Goal: Check status: Check status

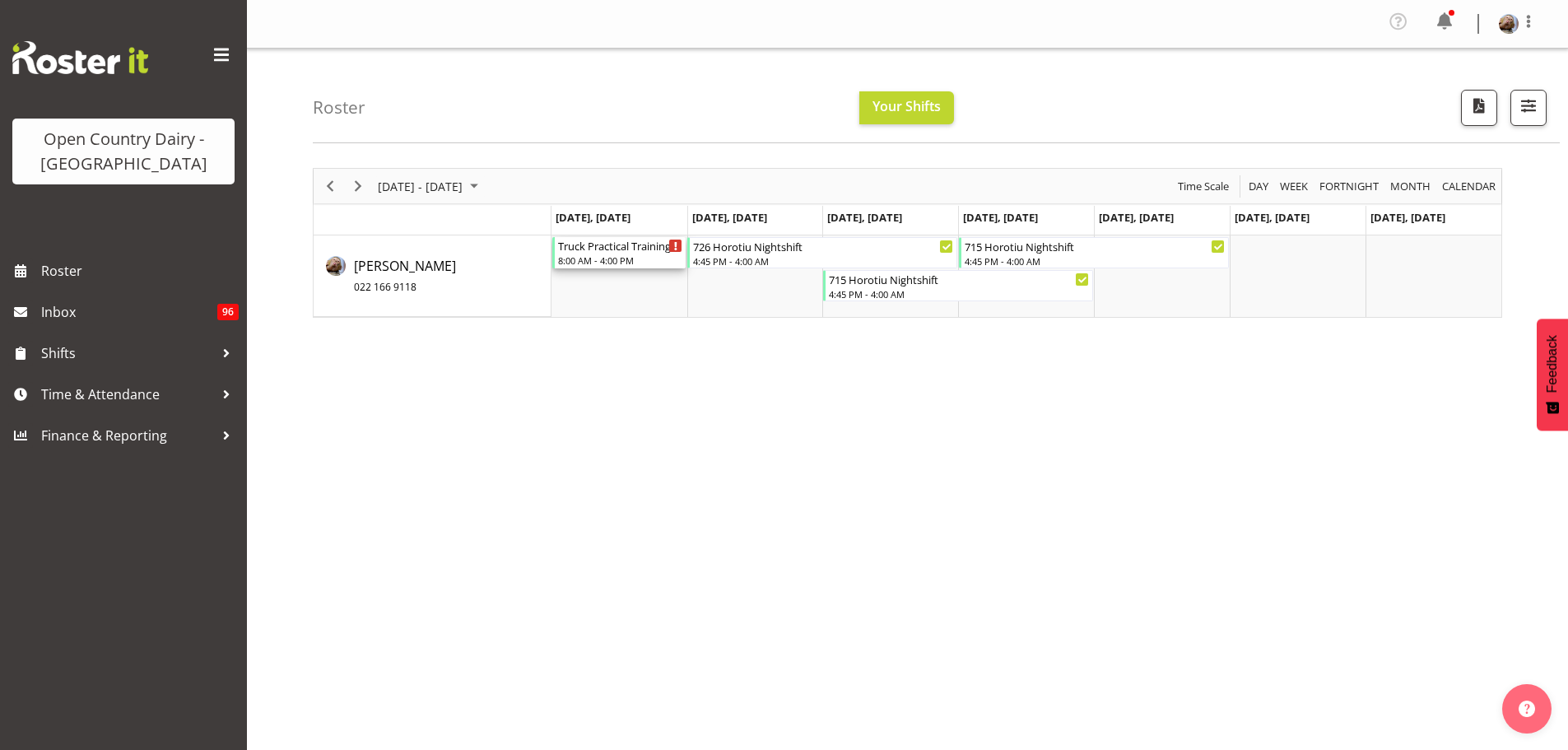
click at [600, 250] on div "Truck Practical Training - [GEOGRAPHIC_DATA]" at bounding box center [621, 246] width 125 height 17
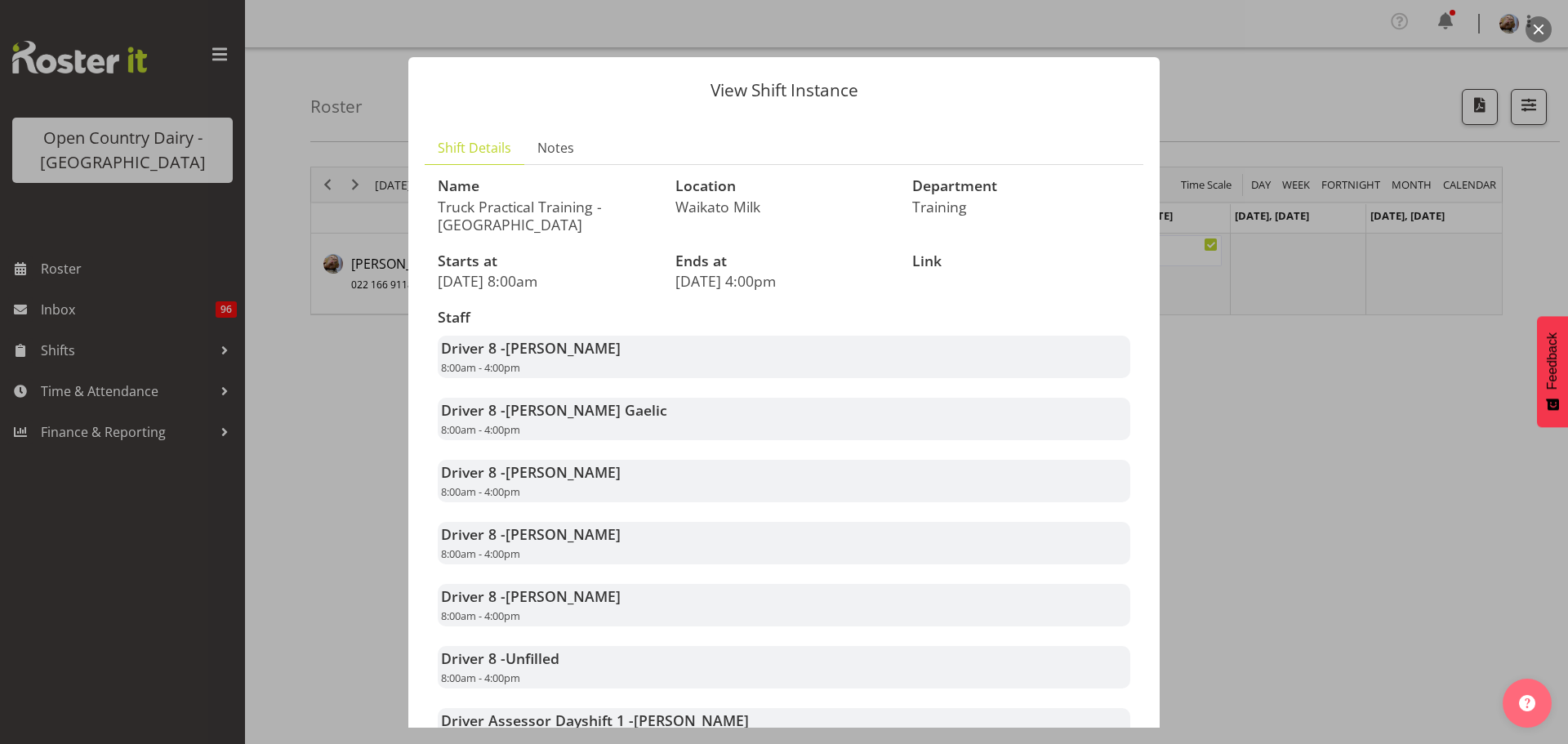
click at [333, 395] on div at bounding box center [784, 372] width 1568 height 744
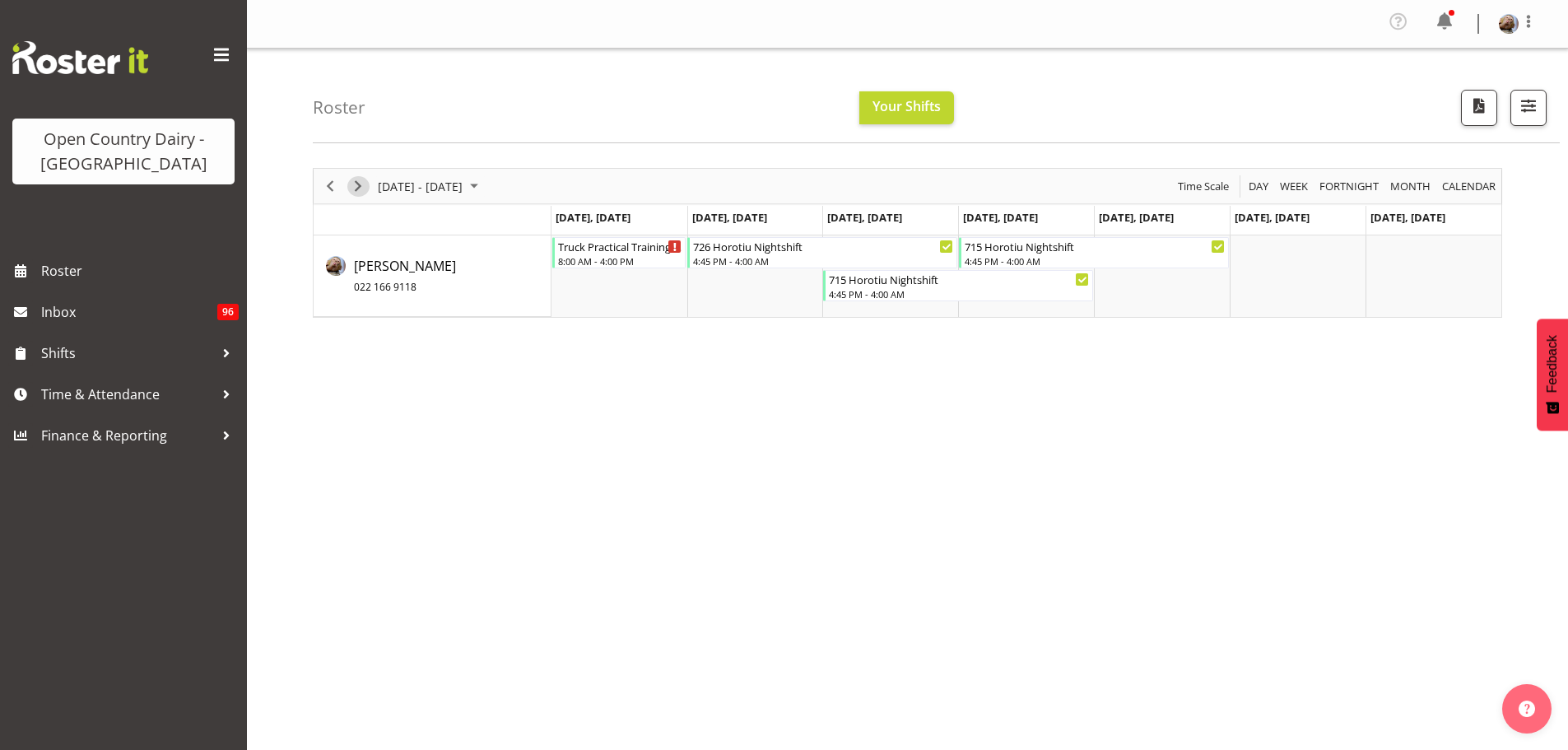
click at [358, 187] on span "Next" at bounding box center [358, 186] width 20 height 21
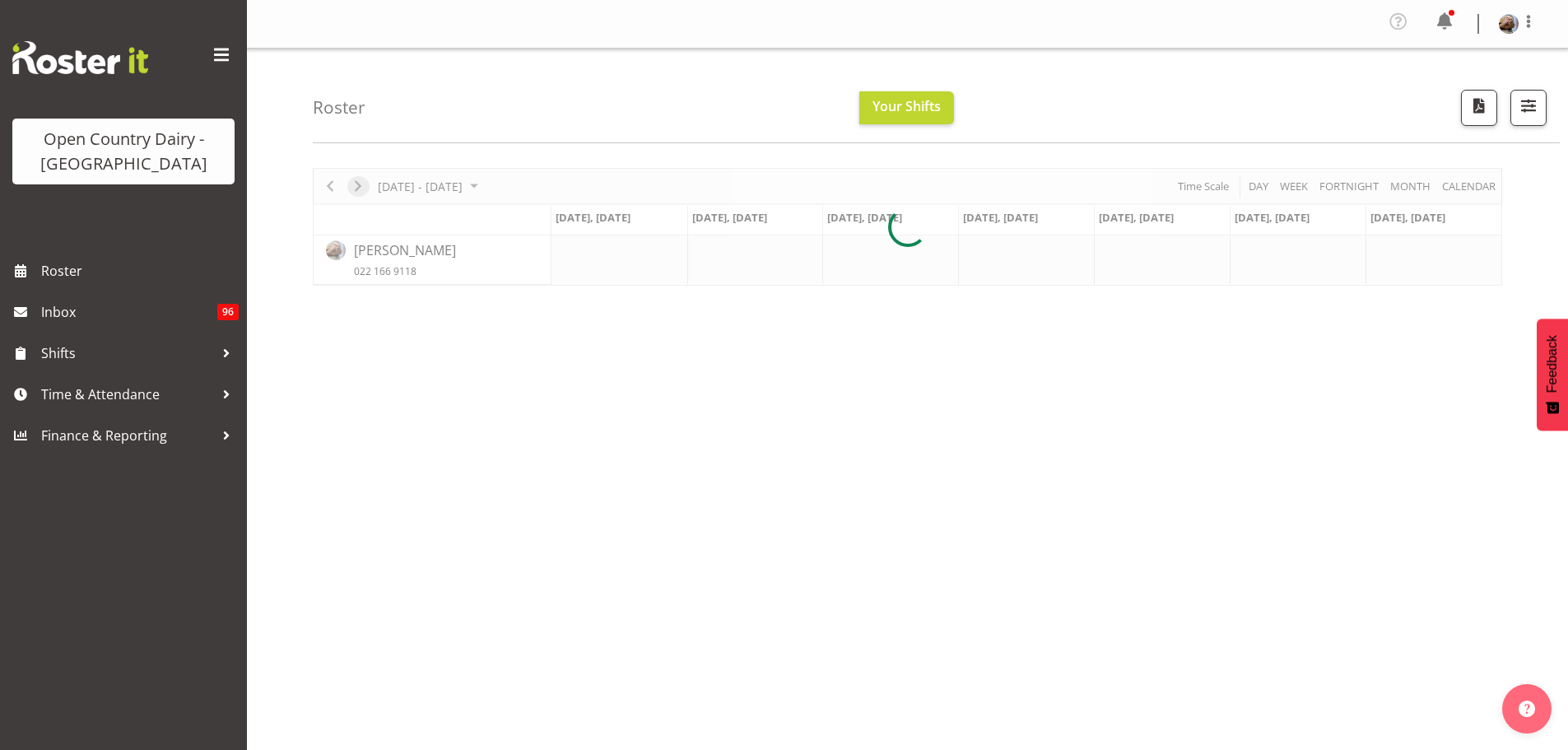
click at [358, 187] on div at bounding box center [908, 226] width 1190 height 118
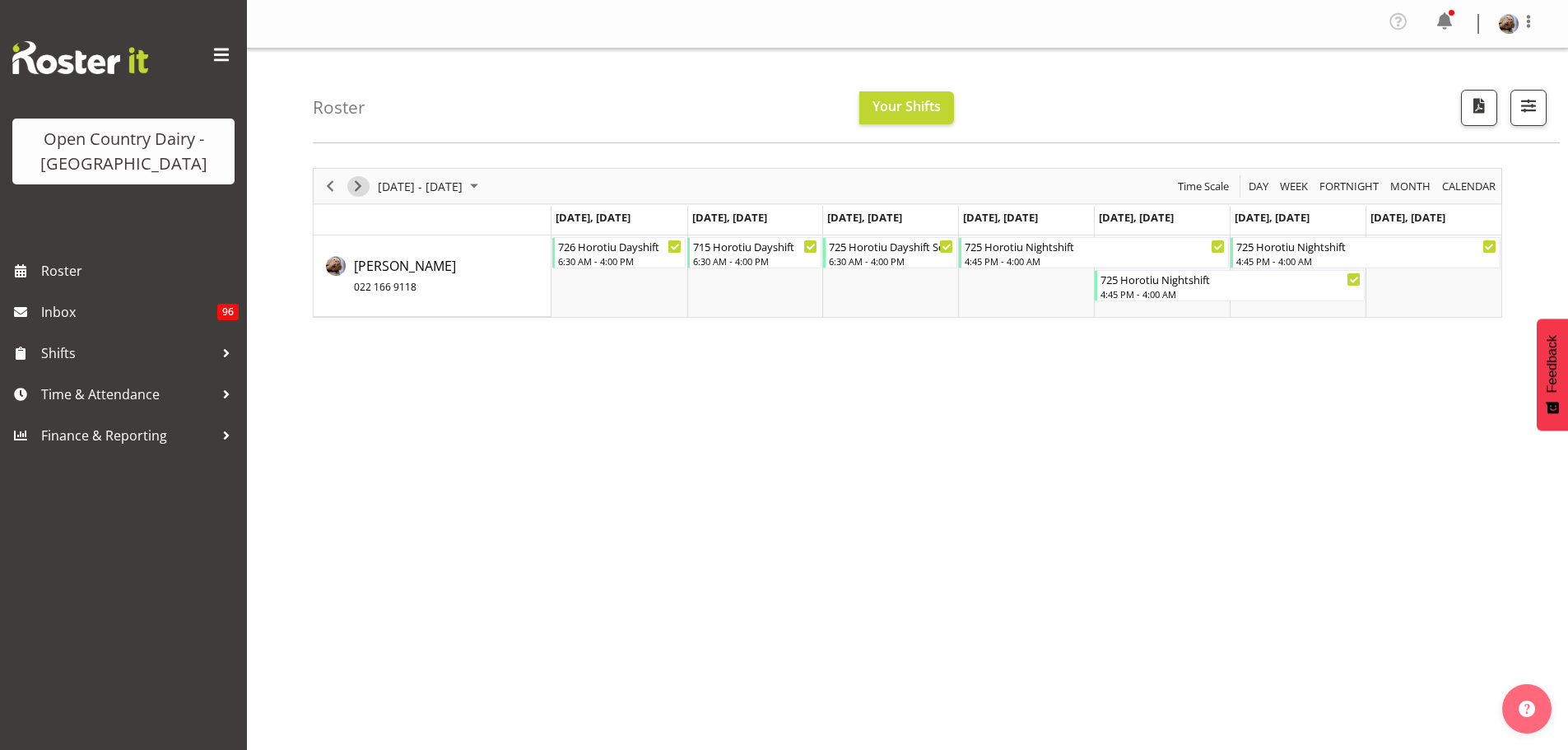
click at [363, 187] on span "Next" at bounding box center [358, 186] width 20 height 21
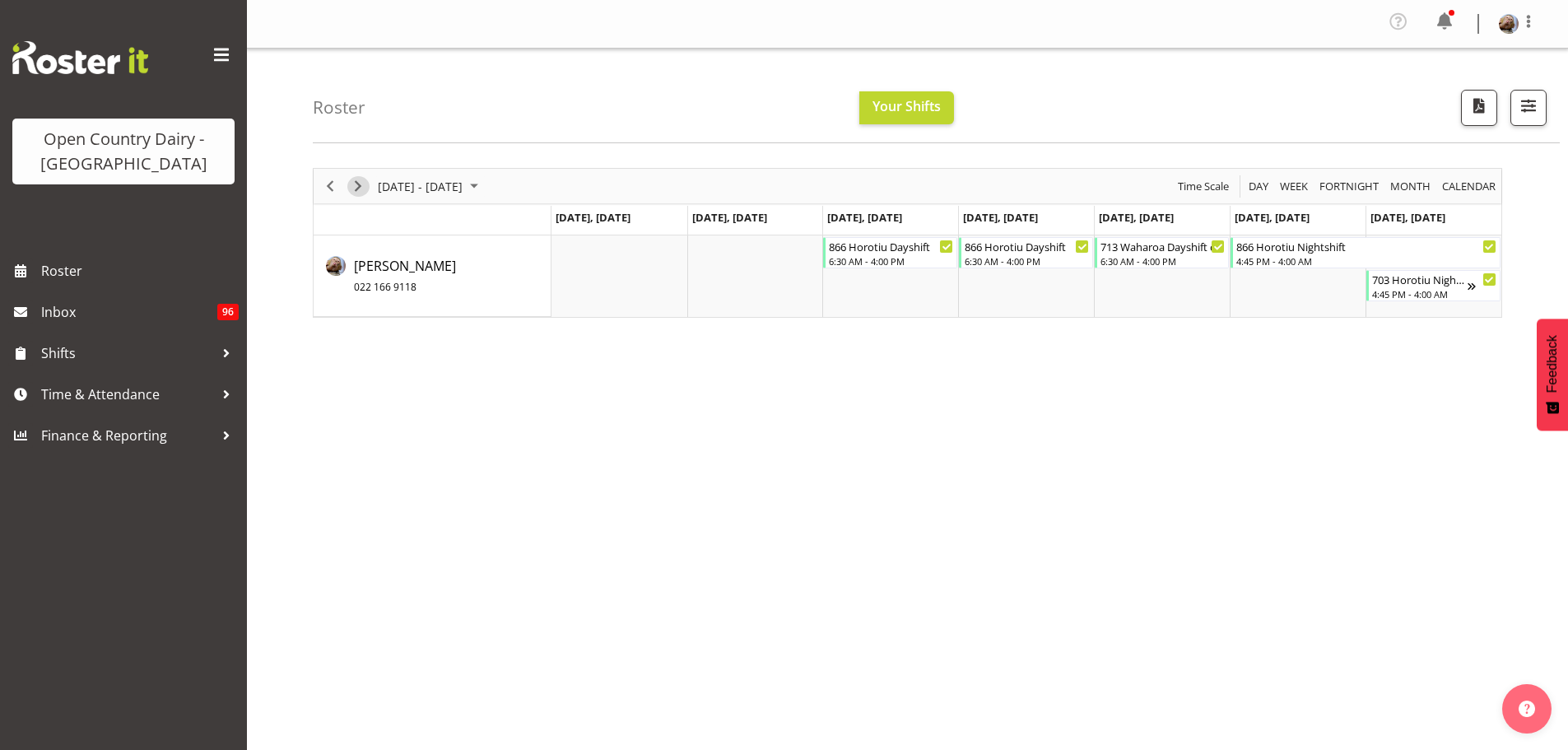
click at [363, 188] on span "Next" at bounding box center [358, 186] width 20 height 21
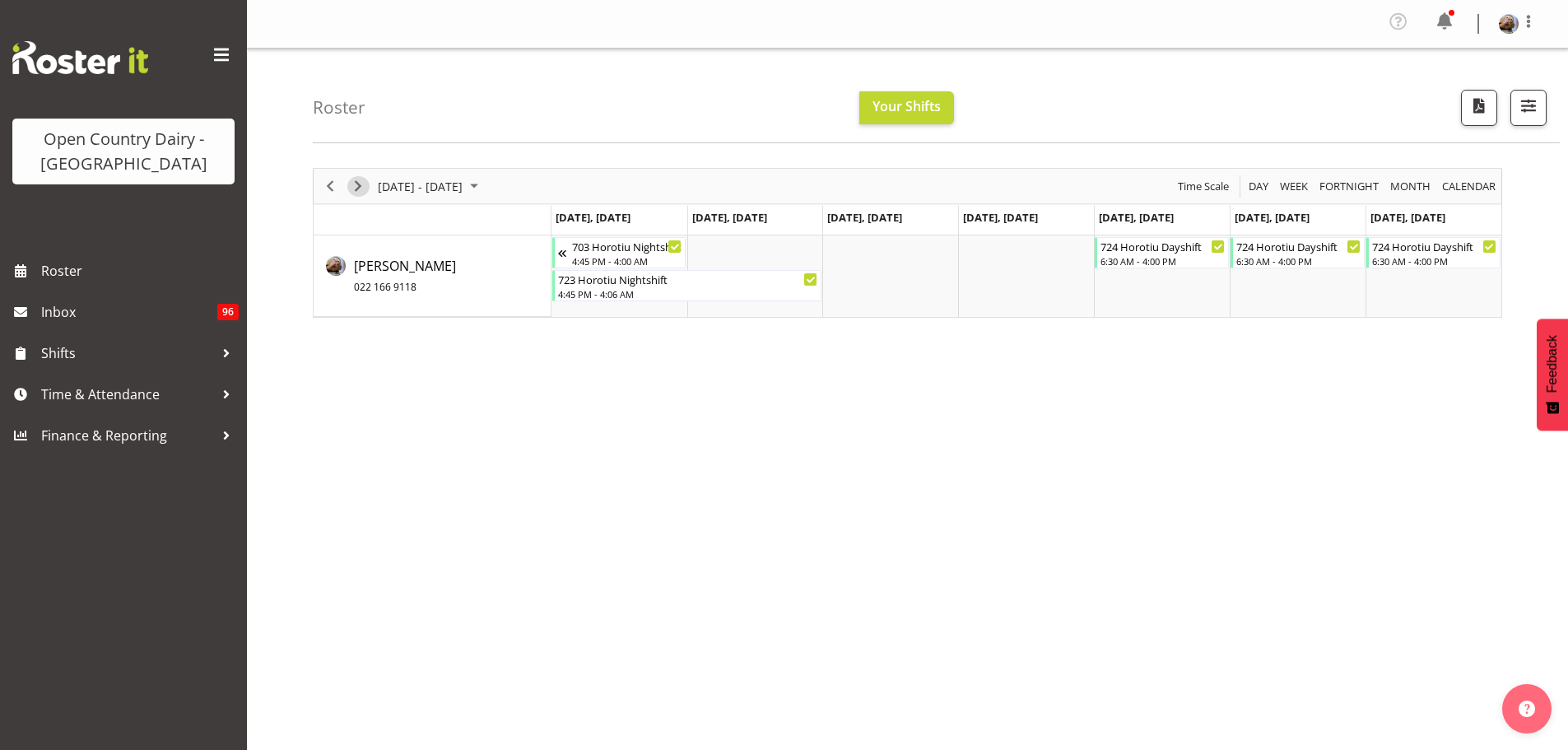
click at [361, 183] on span "Next" at bounding box center [358, 186] width 20 height 21
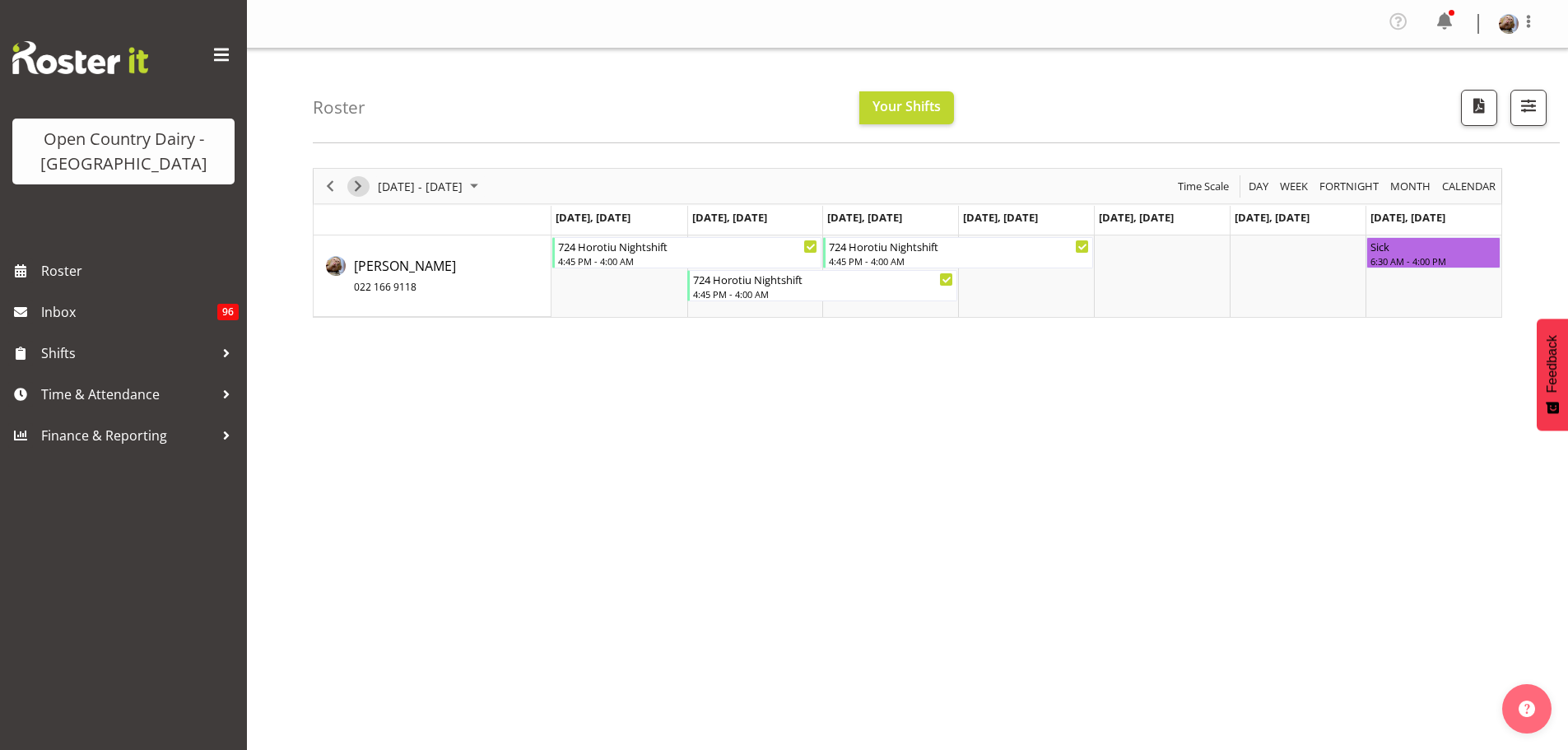
click at [357, 192] on span "Next" at bounding box center [358, 186] width 20 height 21
